Goal: Find specific page/section: Find specific page/section

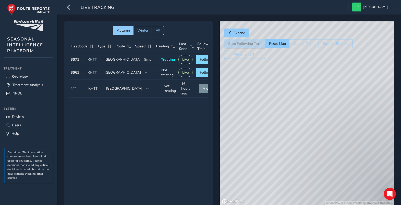
click at [142, 60] on td "Speed 9mph" at bounding box center [150, 59] width 17 height 13
click at [161, 75] on td "Treating Not treating" at bounding box center [168, 73] width 17 height 14
click at [300, 84] on div "© Mapbox © OpenStreetMap Improve this map" at bounding box center [307, 113] width 174 height 185
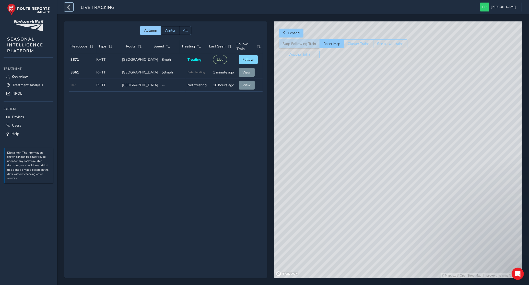
click at [70, 4] on icon "button" at bounding box center [68, 7] width 5 height 9
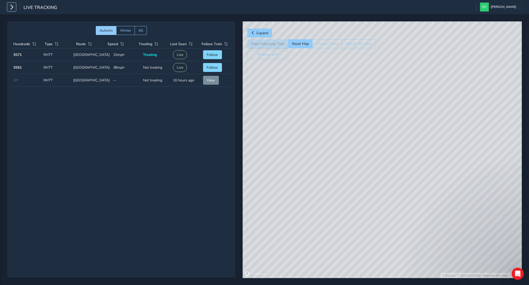
click at [11, 3] on icon "button" at bounding box center [11, 7] width 5 height 9
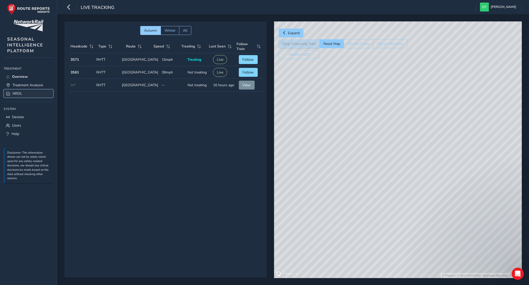
click at [22, 92] on span "NROL" at bounding box center [18, 93] width 10 height 5
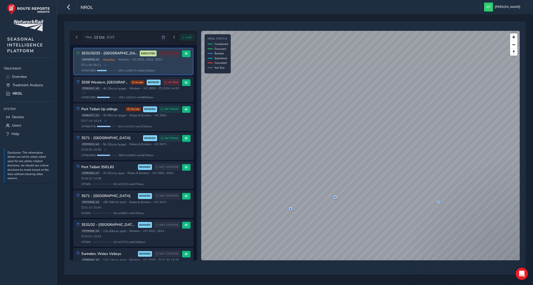
click at [125, 69] on span "195.1 mi / 407.5 mi • 60 / 120 sites" at bounding box center [136, 71] width 37 height 4
click at [185, 54] on span at bounding box center [186, 53] width 3 height 3
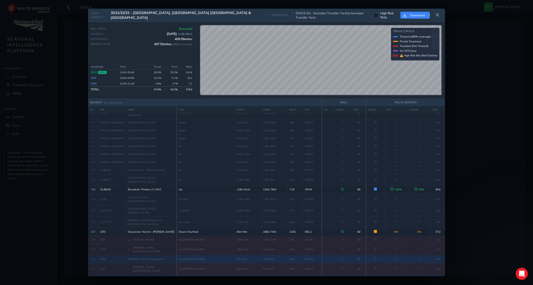
scroll to position [915, 0]
